Goal: Navigation & Orientation: Find specific page/section

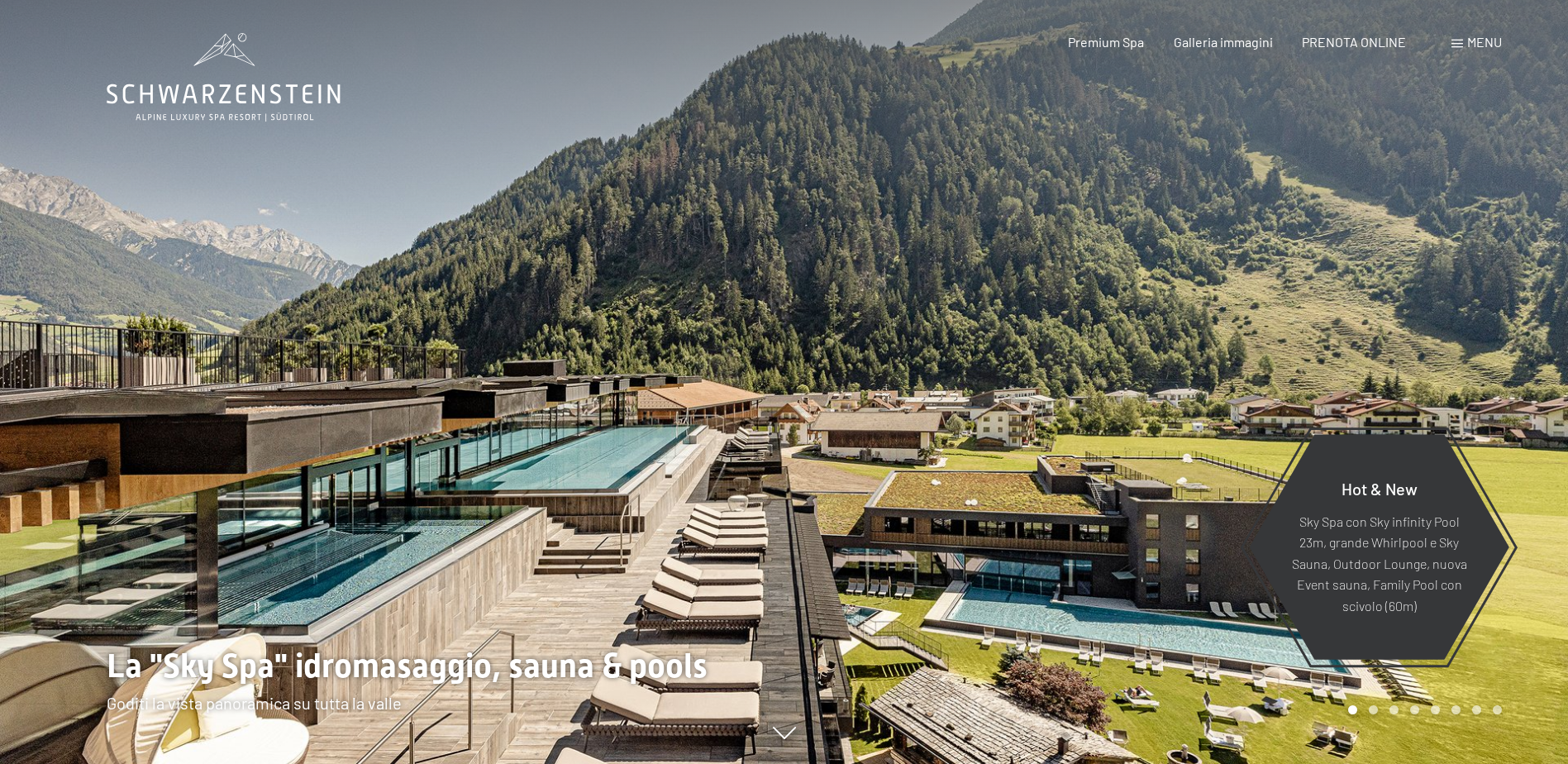
click at [359, 662] on div at bounding box center [392, 382] width 784 height 764
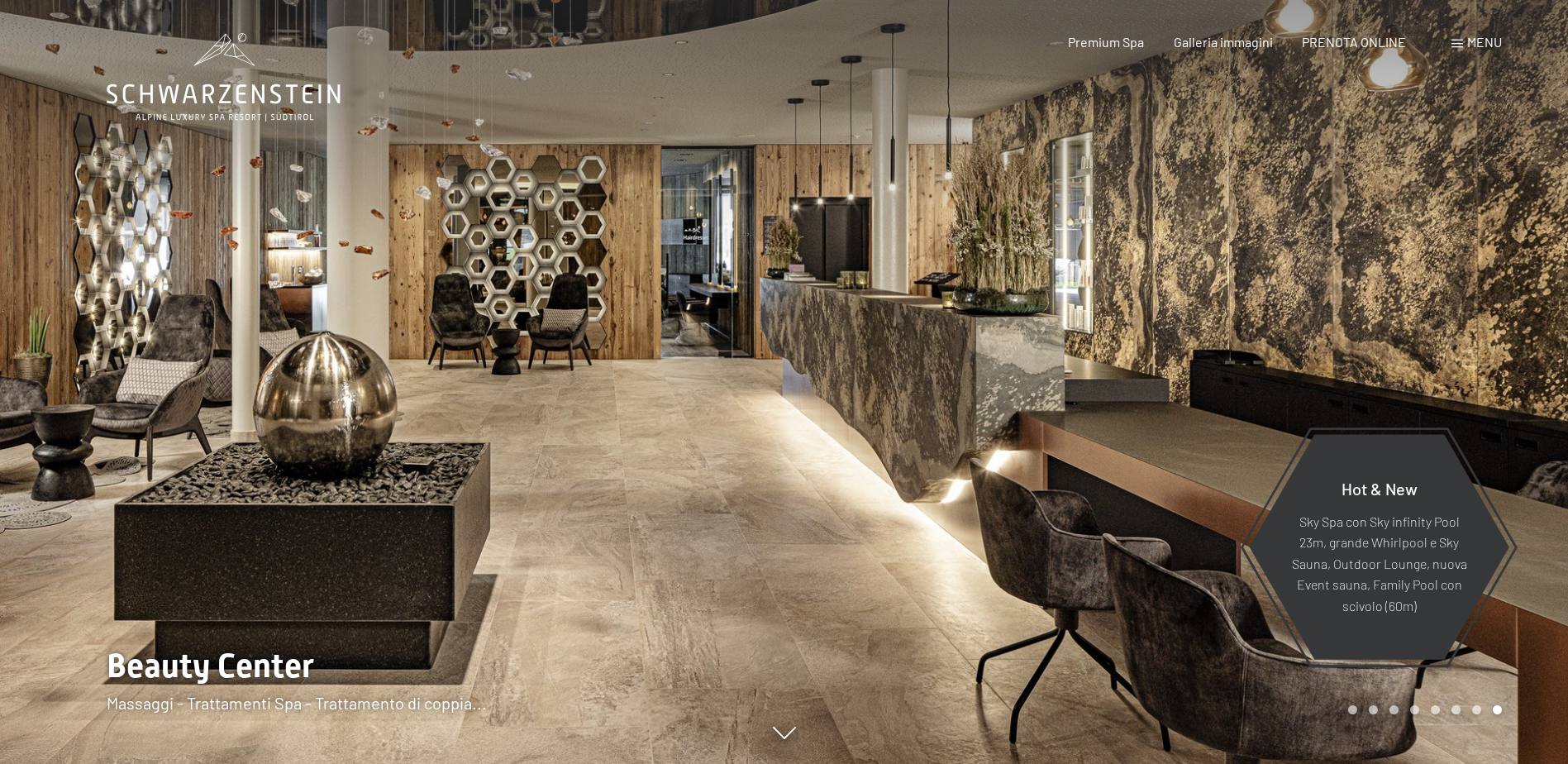
click at [1446, 399] on div at bounding box center [1177, 382] width 784 height 764
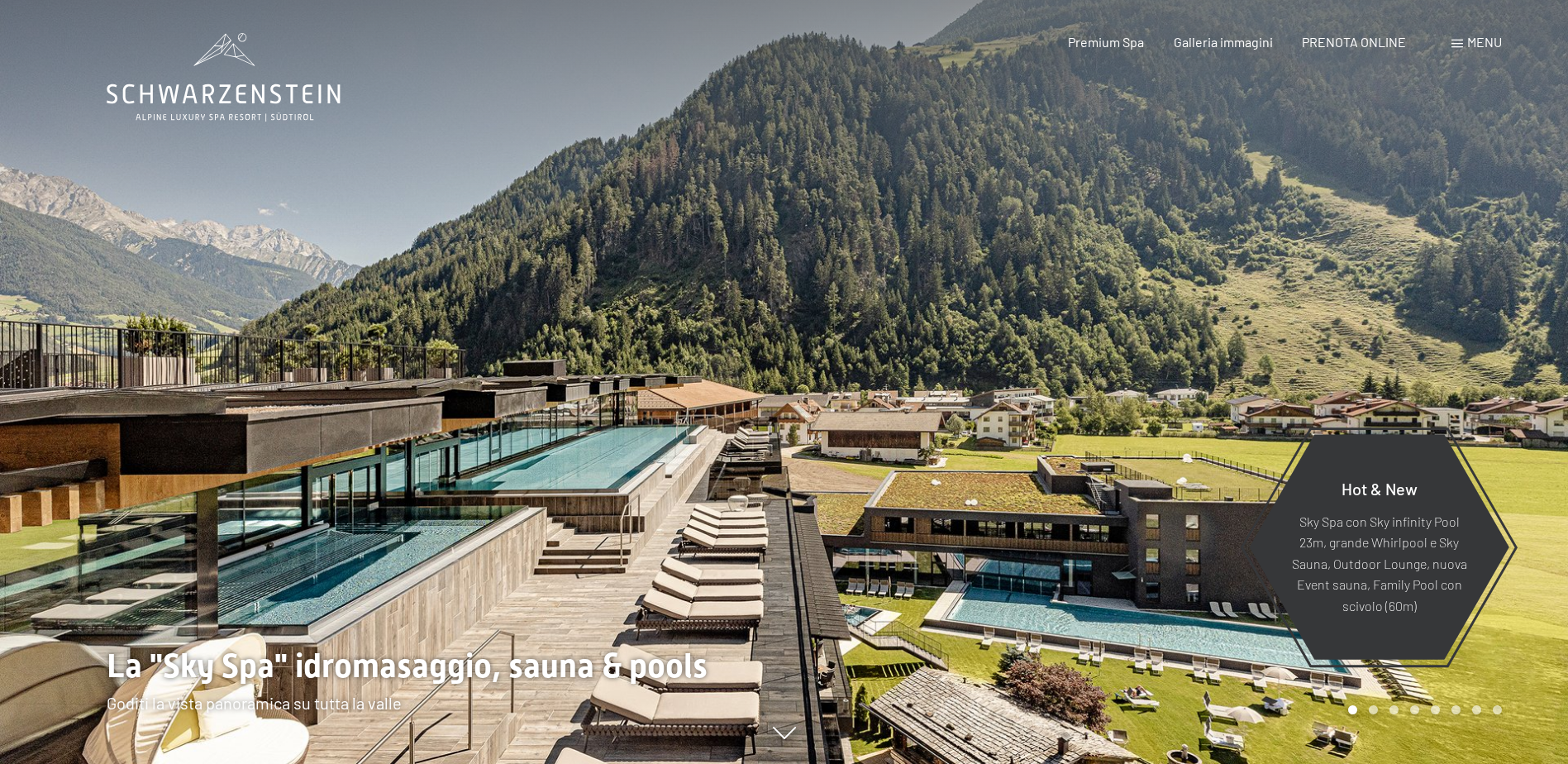
drag, startPoint x: 722, startPoint y: 376, endPoint x: 920, endPoint y: 305, distance: 210.3
click at [920, 763] on div at bounding box center [784, 764] width 1356 height 0
click at [1106, 316] on div at bounding box center [1177, 382] width 784 height 764
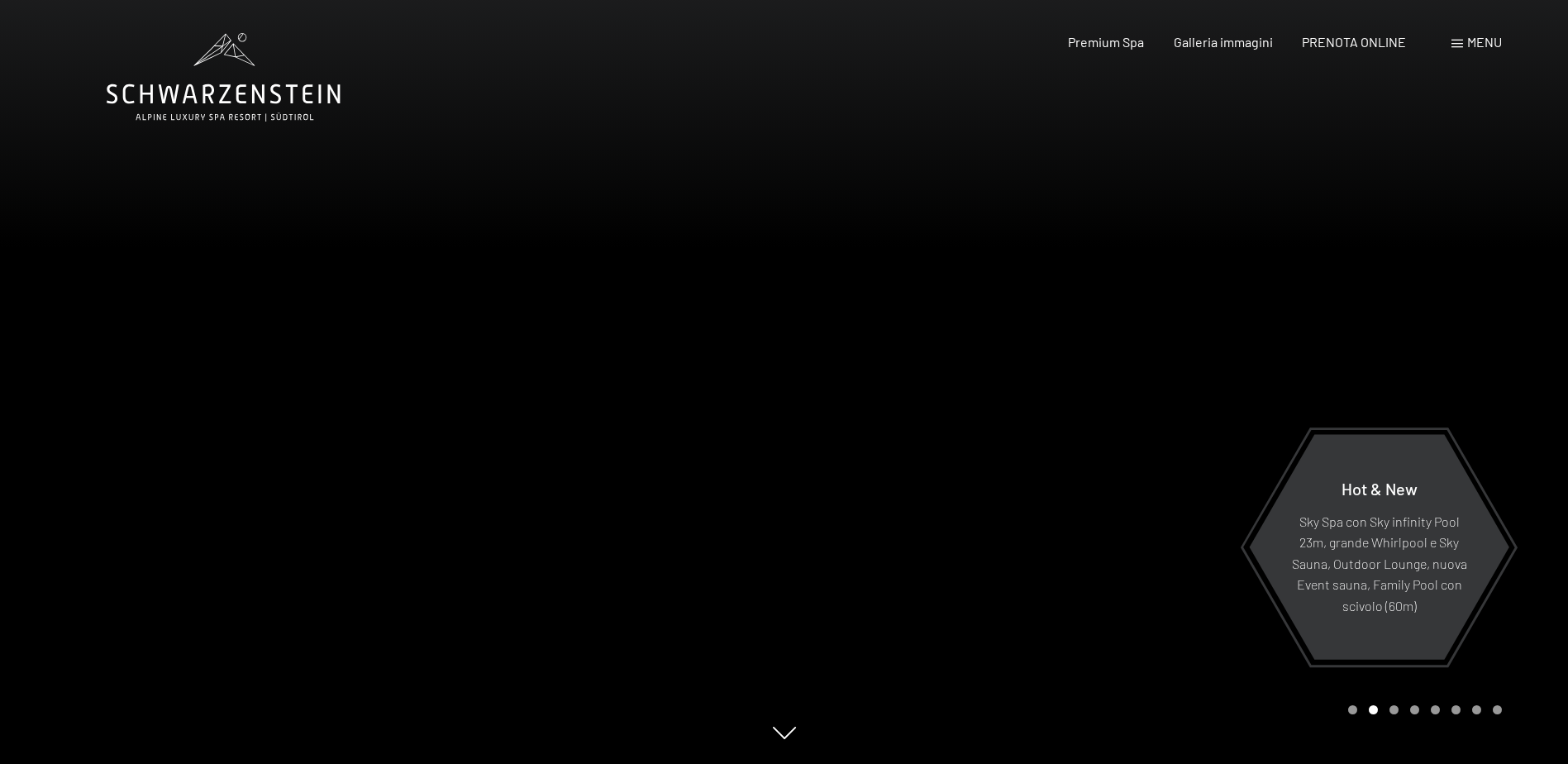
click at [1106, 316] on div at bounding box center [1177, 382] width 784 height 764
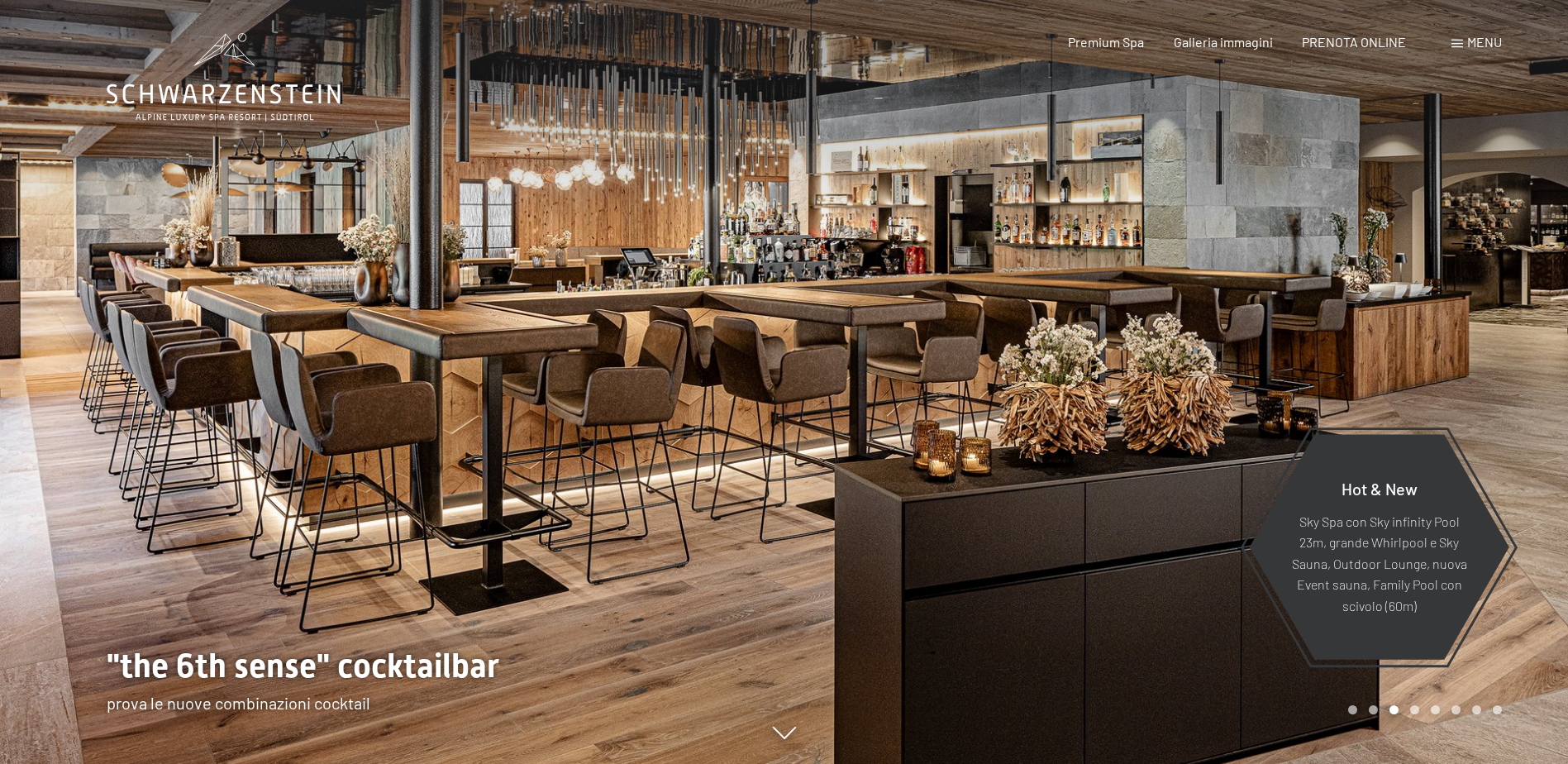
click at [1106, 316] on div at bounding box center [1177, 382] width 784 height 764
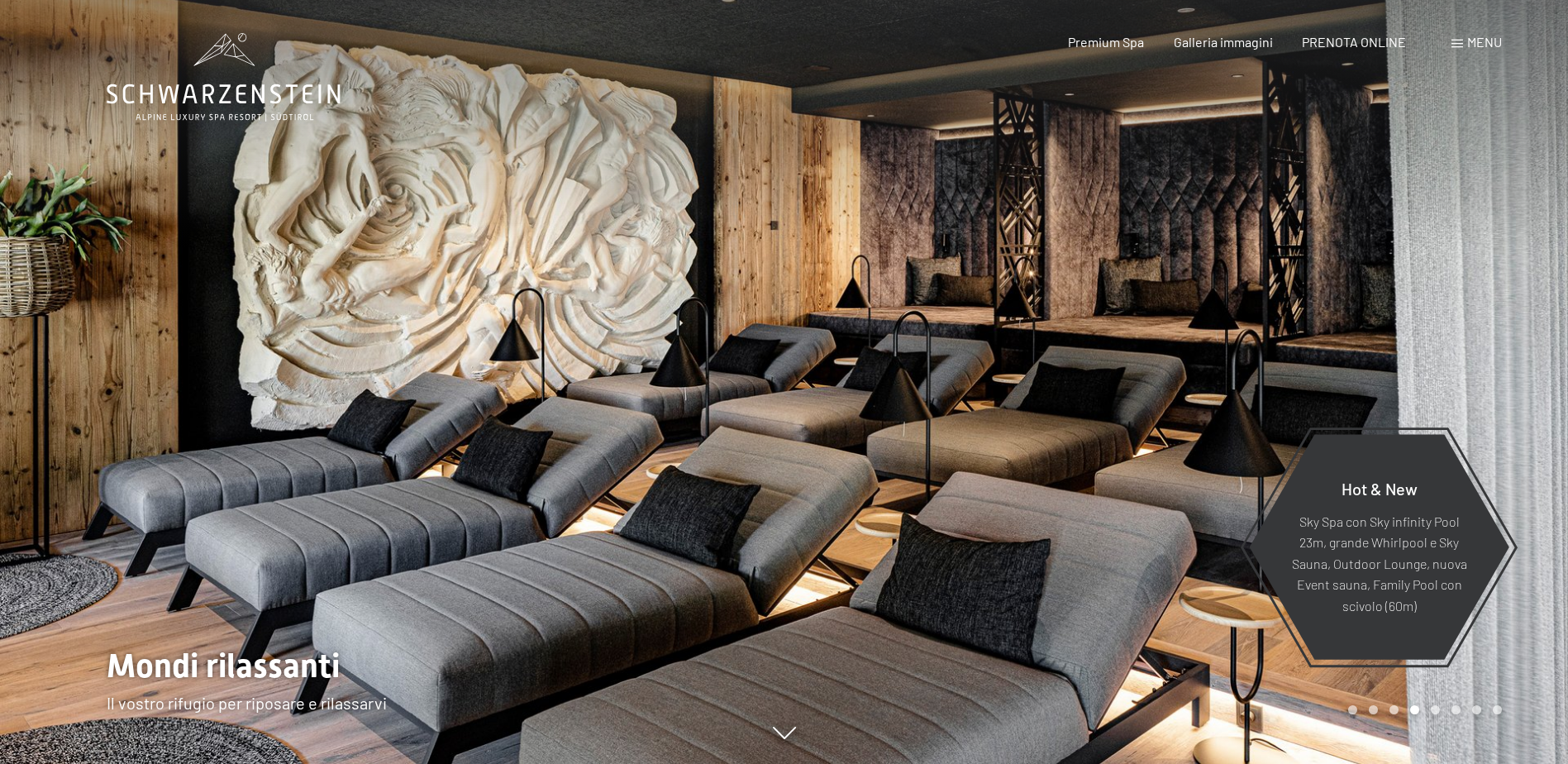
click at [1106, 316] on div at bounding box center [1177, 382] width 784 height 764
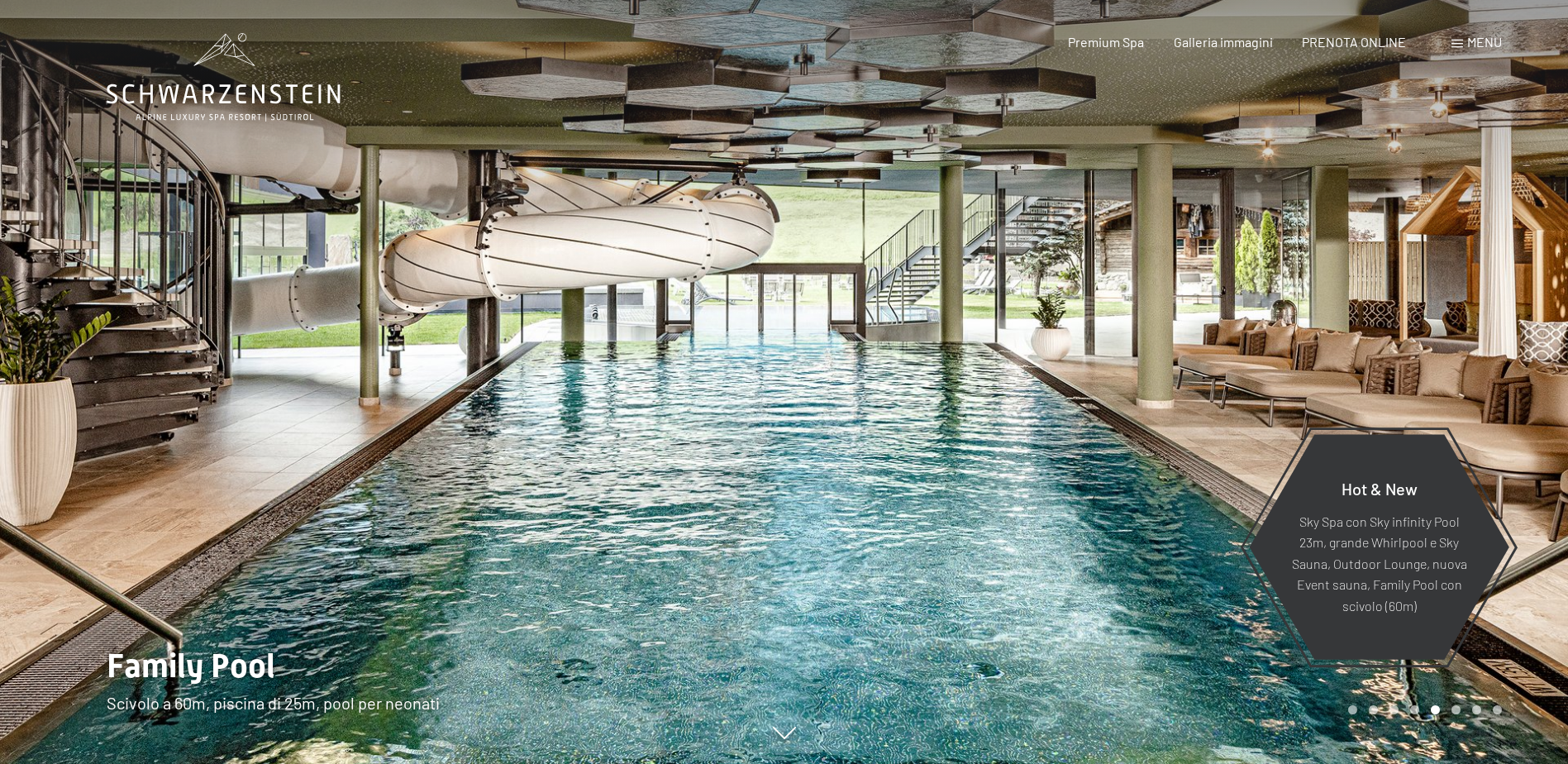
click at [1106, 316] on div at bounding box center [1177, 382] width 784 height 764
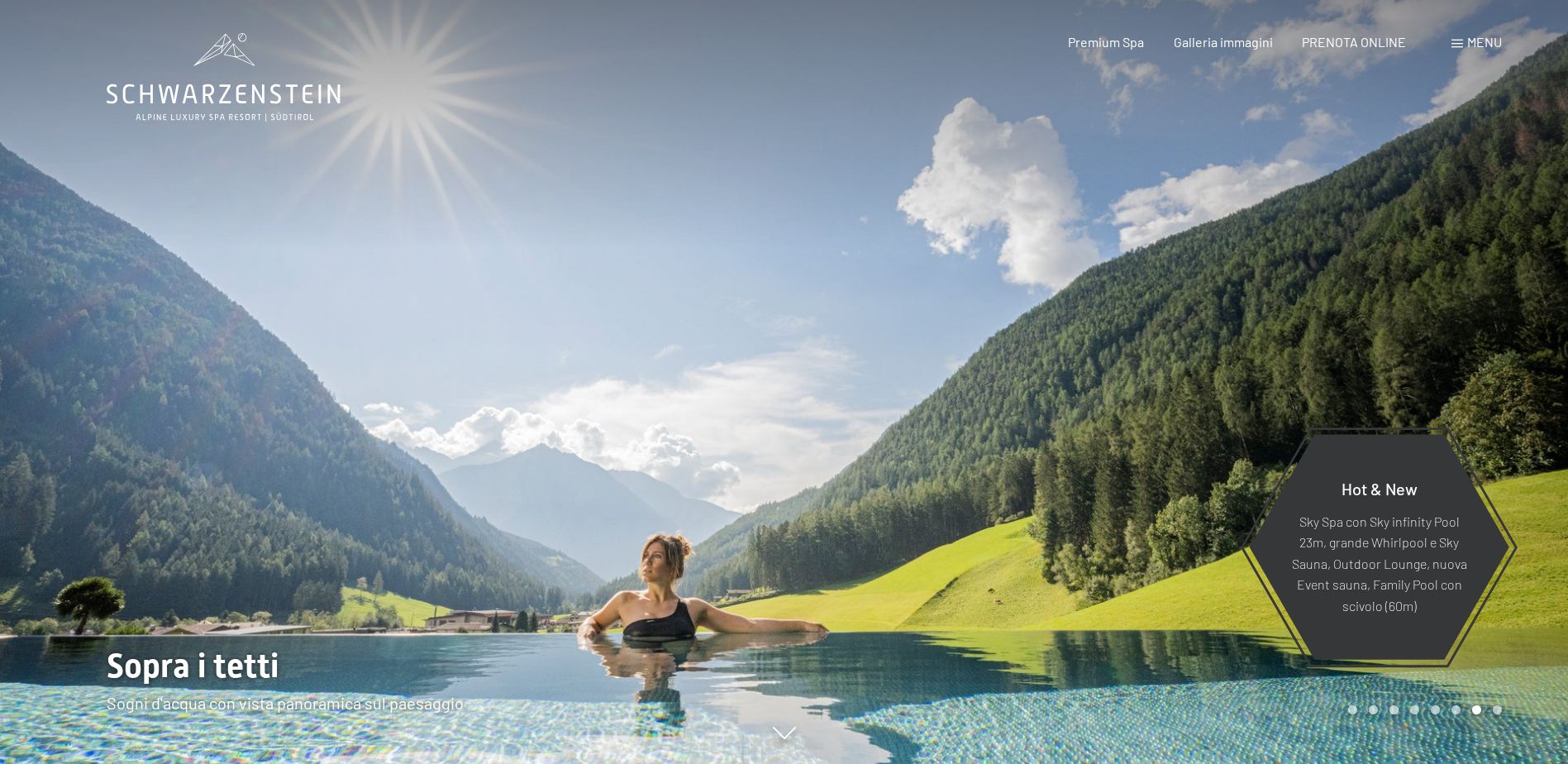
click at [1106, 316] on div at bounding box center [1177, 382] width 784 height 764
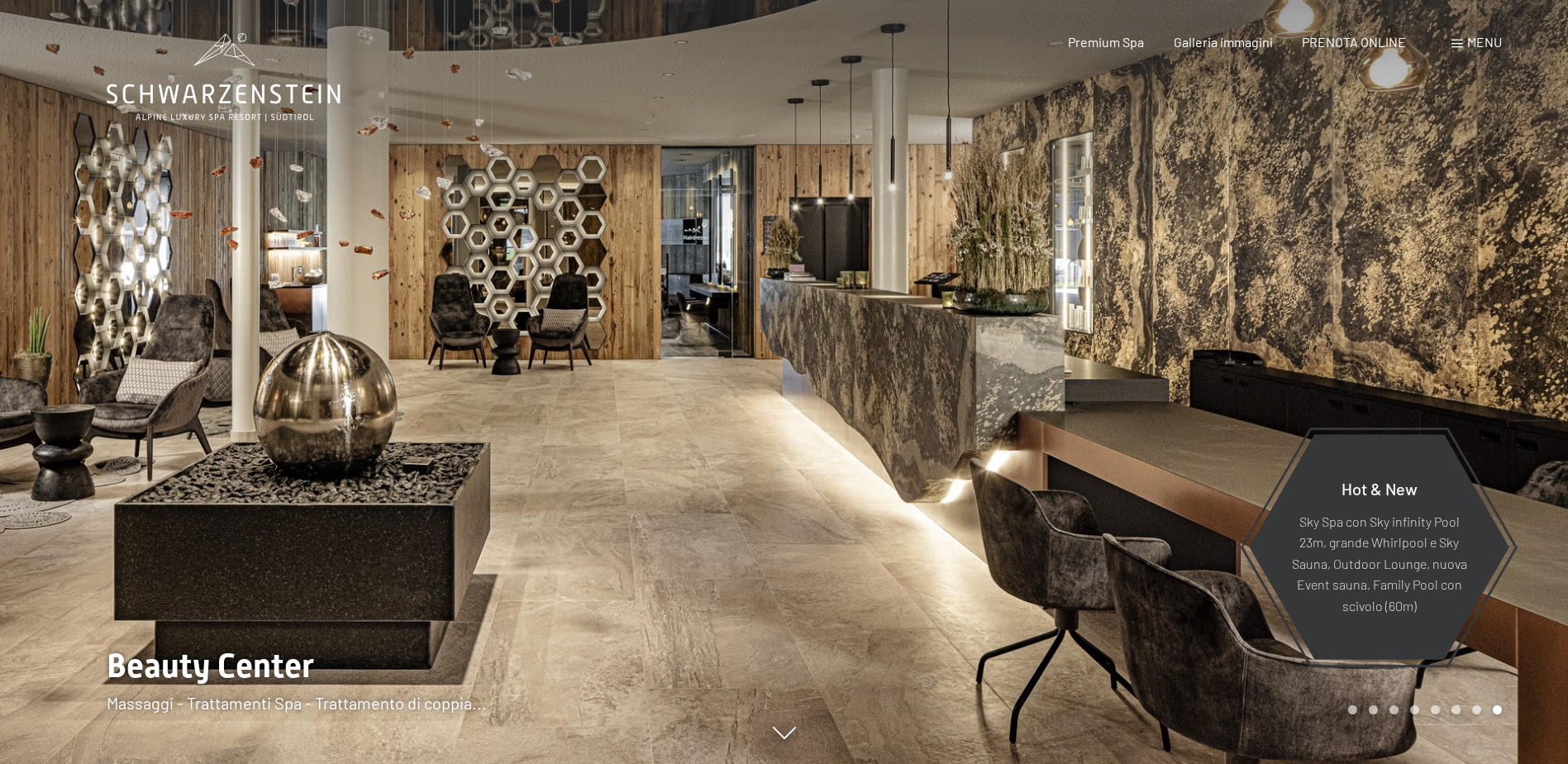
click at [1106, 316] on div at bounding box center [1177, 382] width 784 height 764
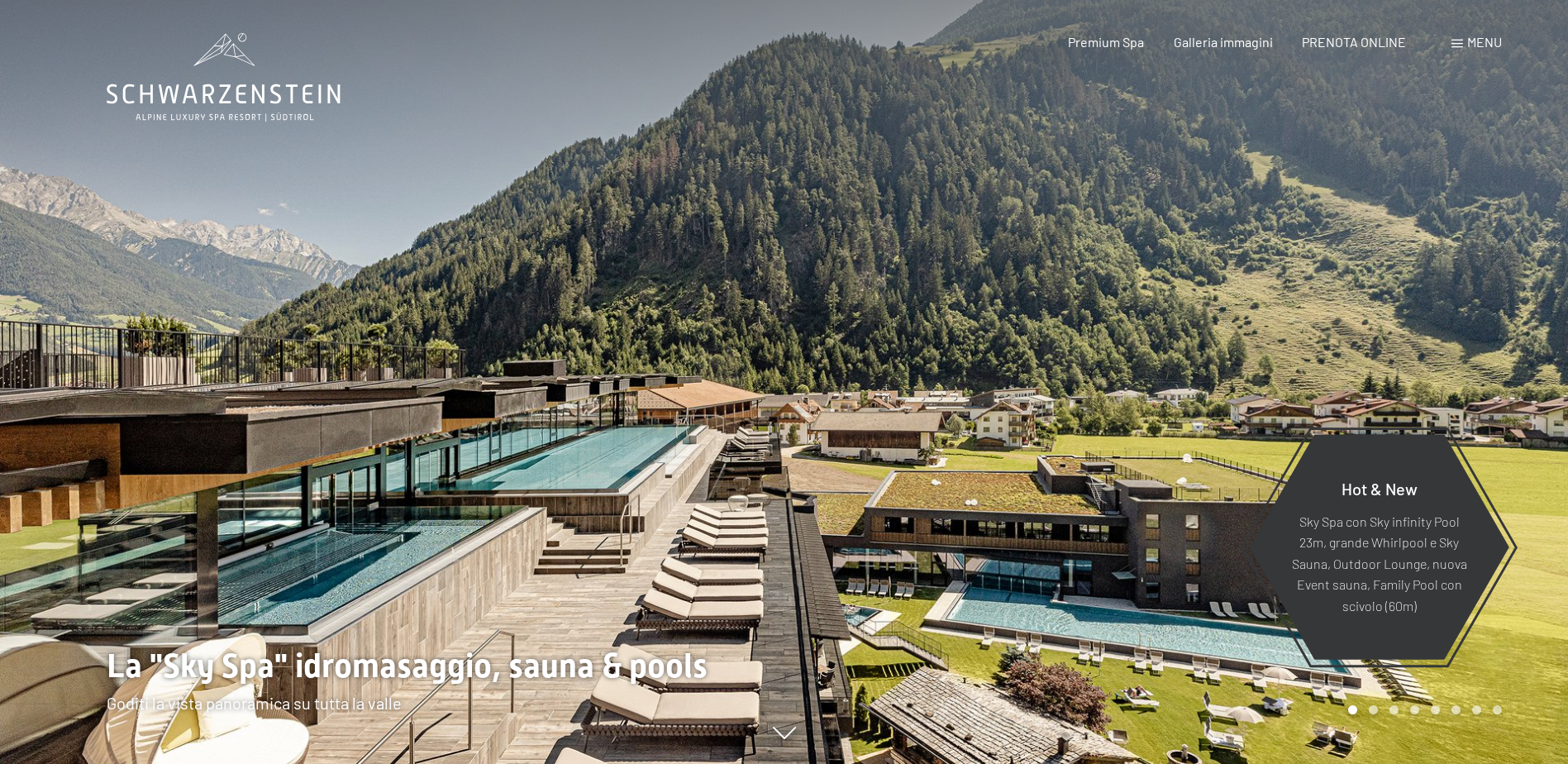
click at [1106, 316] on div at bounding box center [1177, 382] width 784 height 764
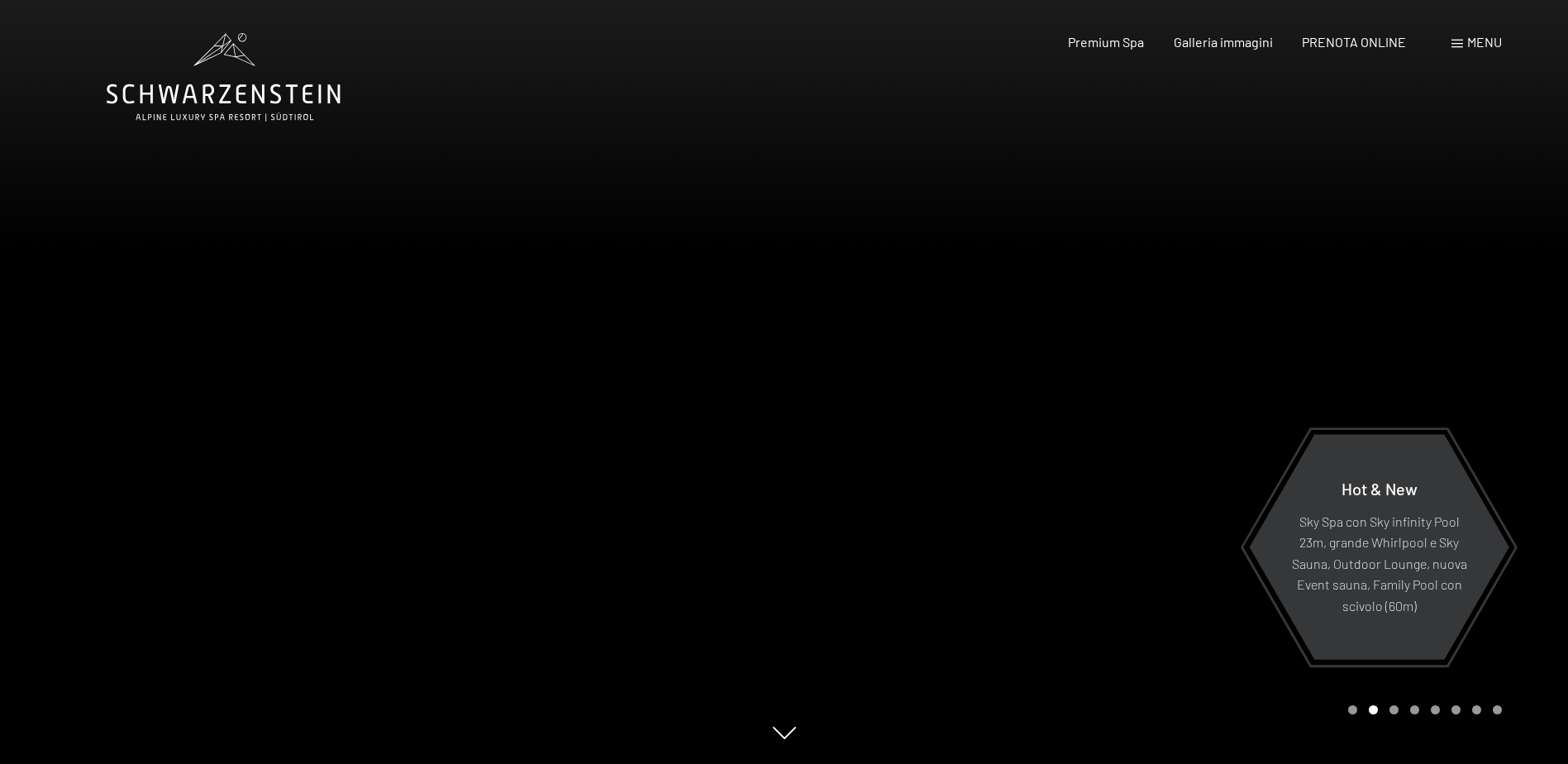
click at [1106, 316] on div at bounding box center [1177, 382] width 784 height 764
